Goal: Navigation & Orientation: Find specific page/section

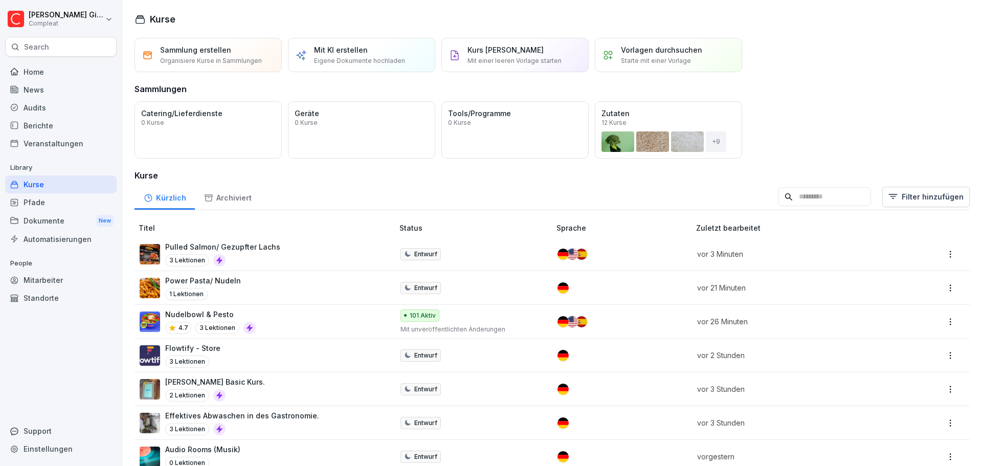
click at [64, 39] on div "Search" at bounding box center [61, 47] width 112 height 20
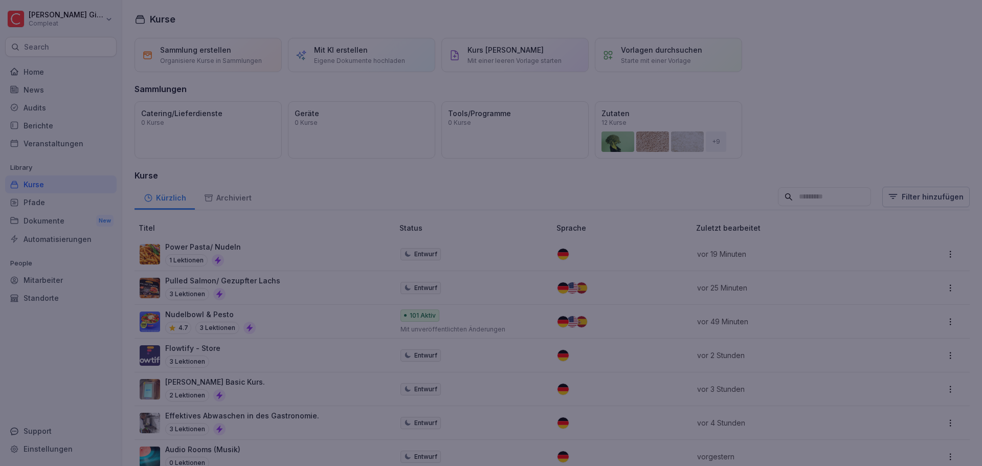
click at [350, 191] on div at bounding box center [491, 233] width 982 height 466
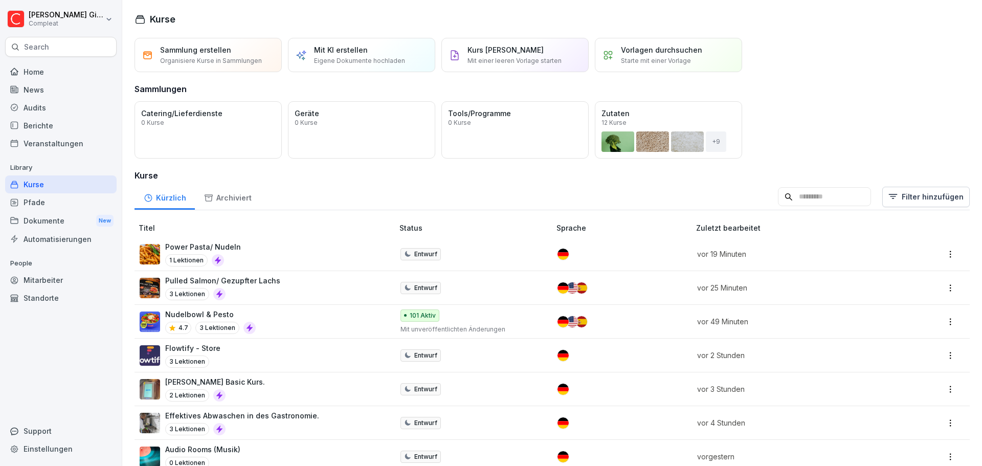
click at [62, 188] on div "Kurse" at bounding box center [61, 185] width 112 height 18
click at [69, 179] on div "Kurse" at bounding box center [61, 185] width 112 height 18
